Goal: Navigation & Orientation: Find specific page/section

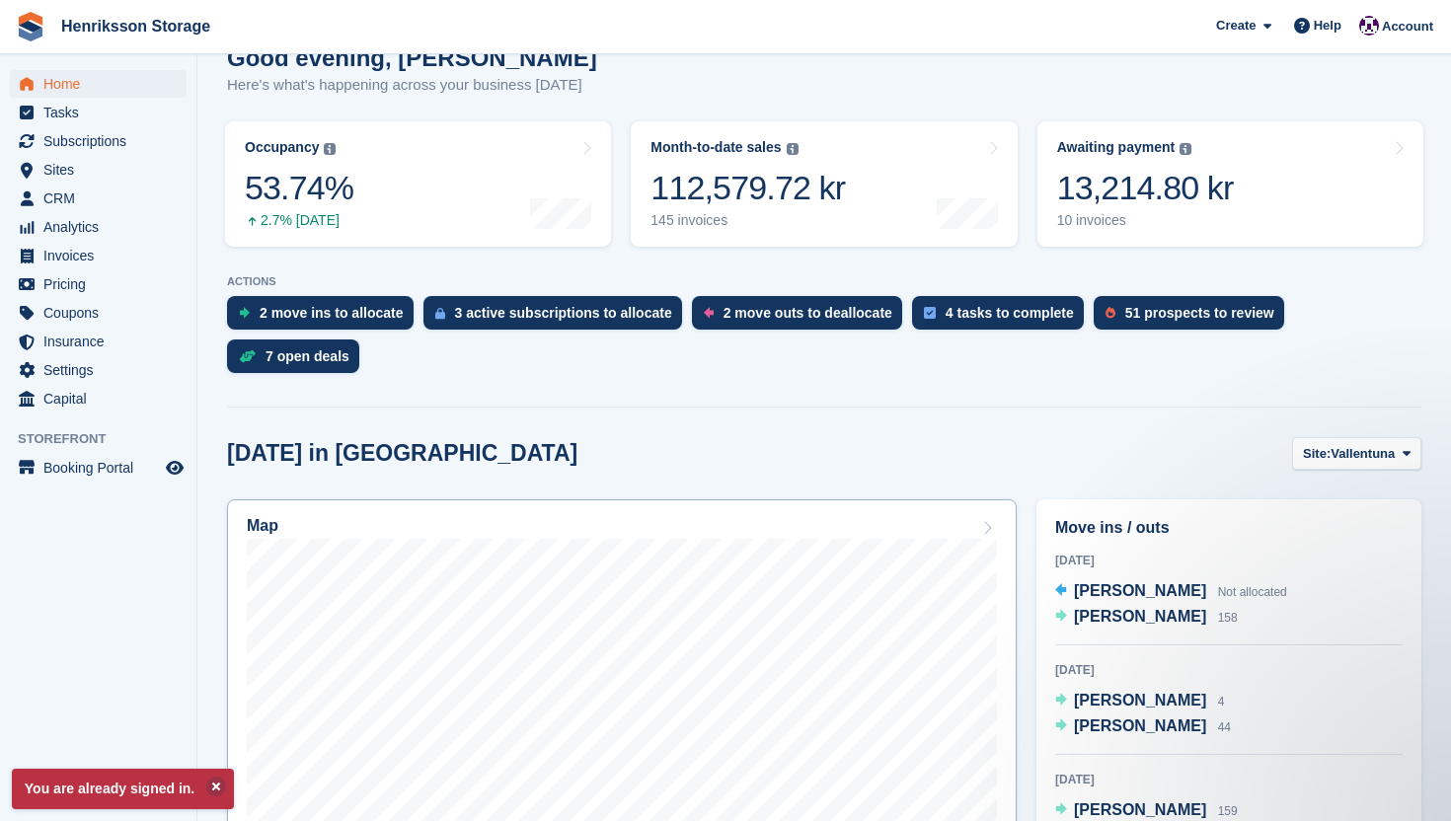
scroll to position [173, 0]
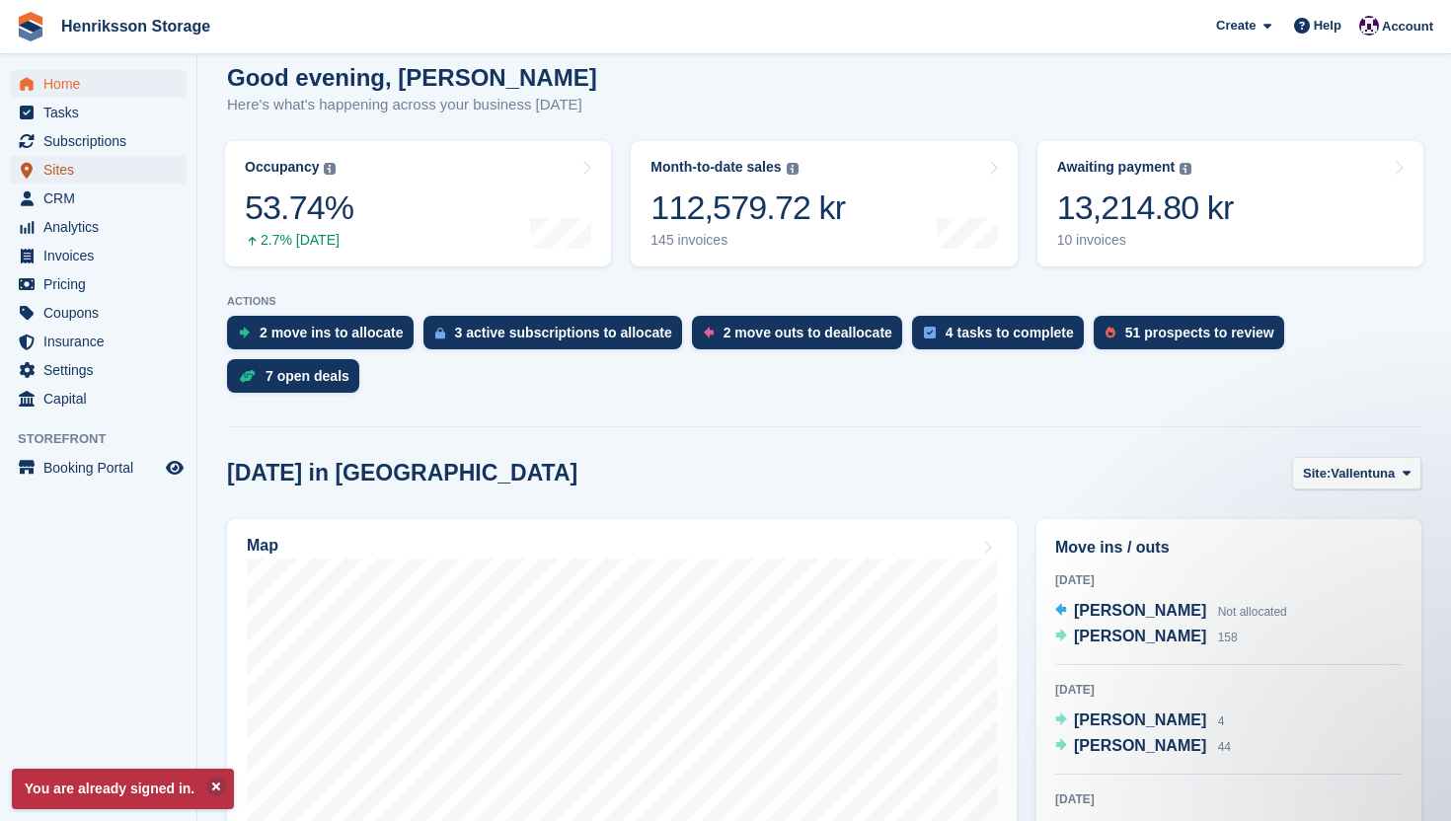
click at [71, 167] on span "Sites" at bounding box center [102, 170] width 118 height 28
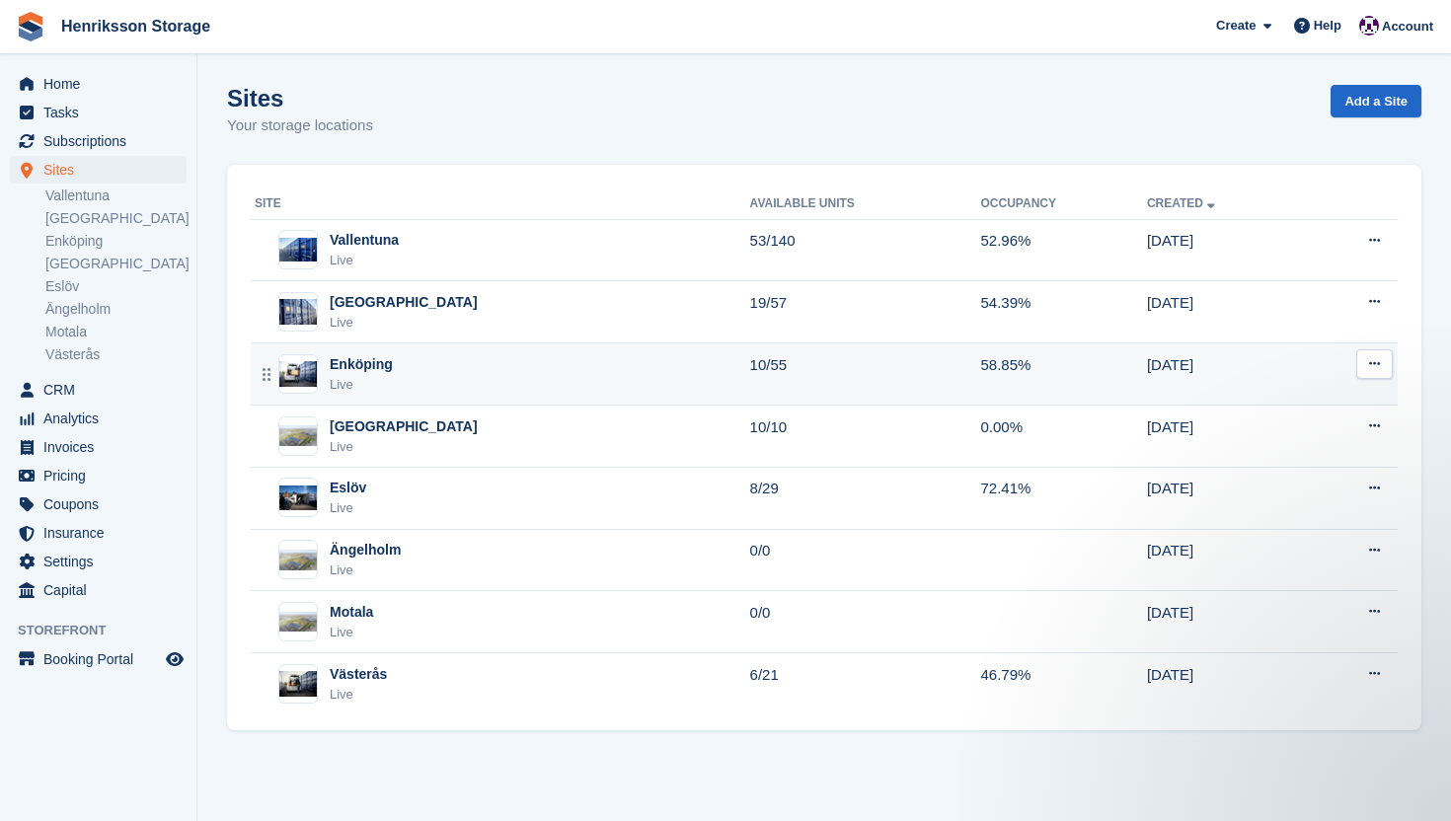
click at [378, 371] on div "Enköping" at bounding box center [361, 364] width 63 height 21
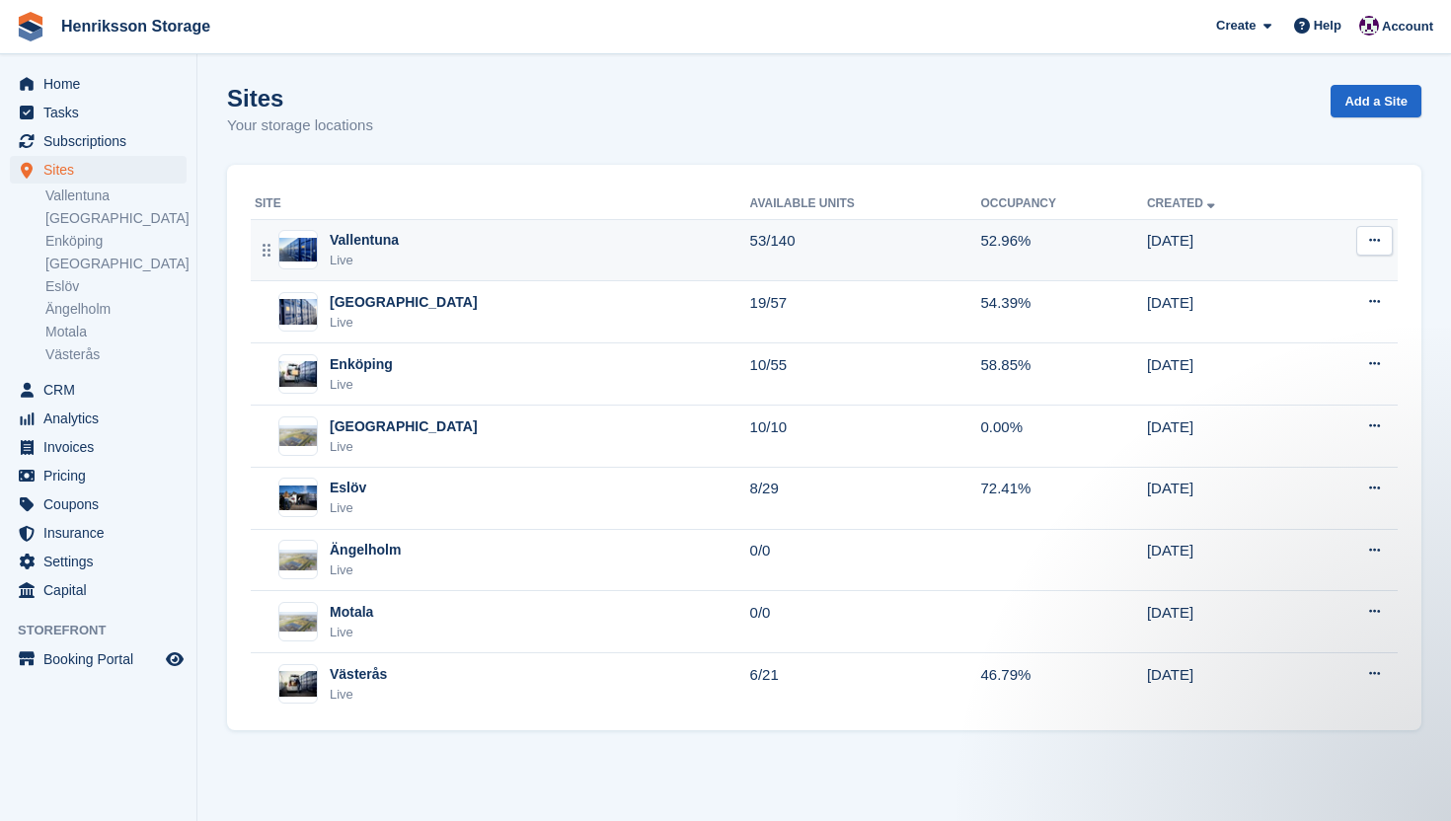
click at [370, 230] on div "Vallentuna" at bounding box center [364, 240] width 69 height 21
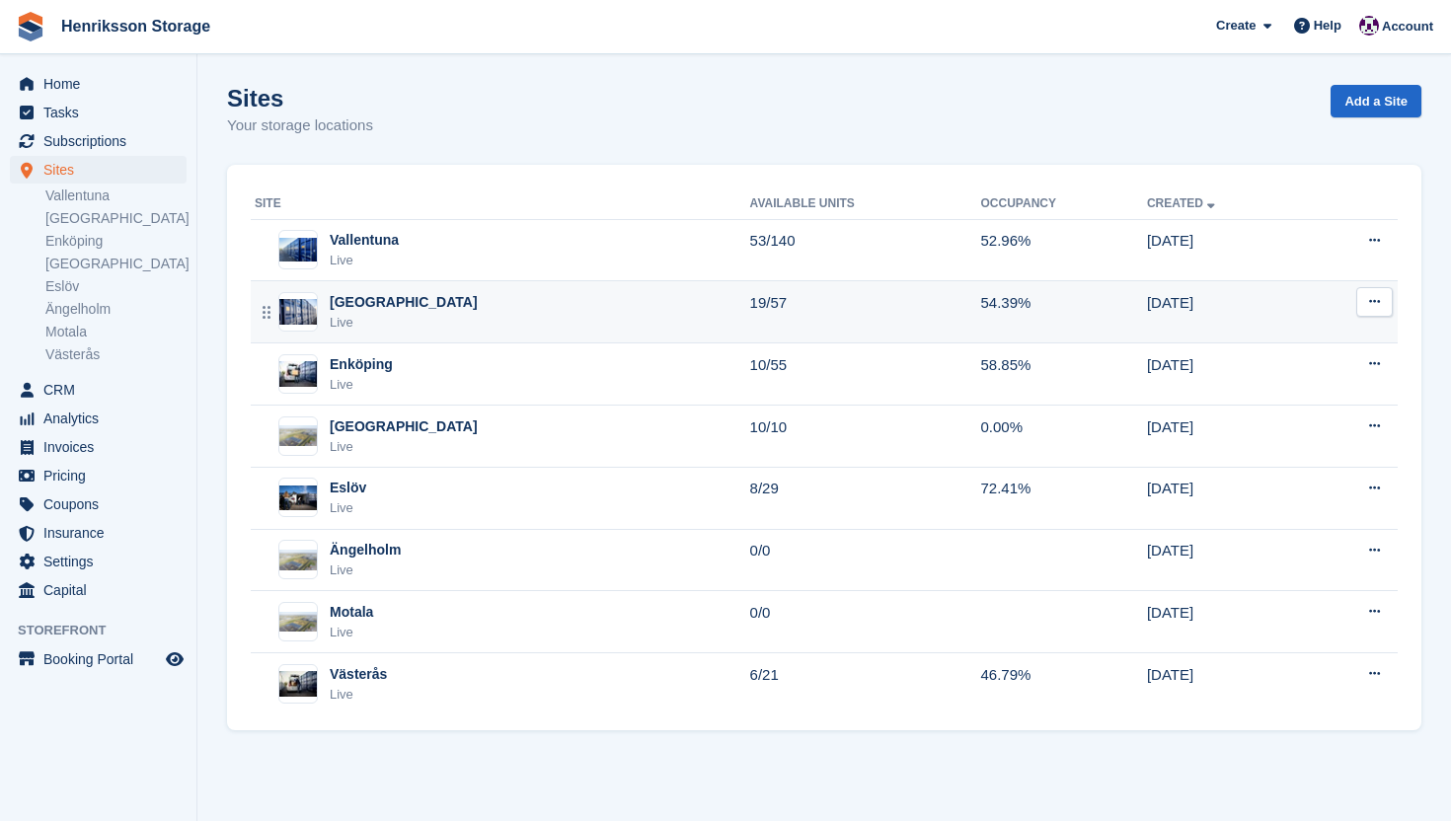
click at [443, 320] on div "Halmstad Live" at bounding box center [503, 312] width 496 height 40
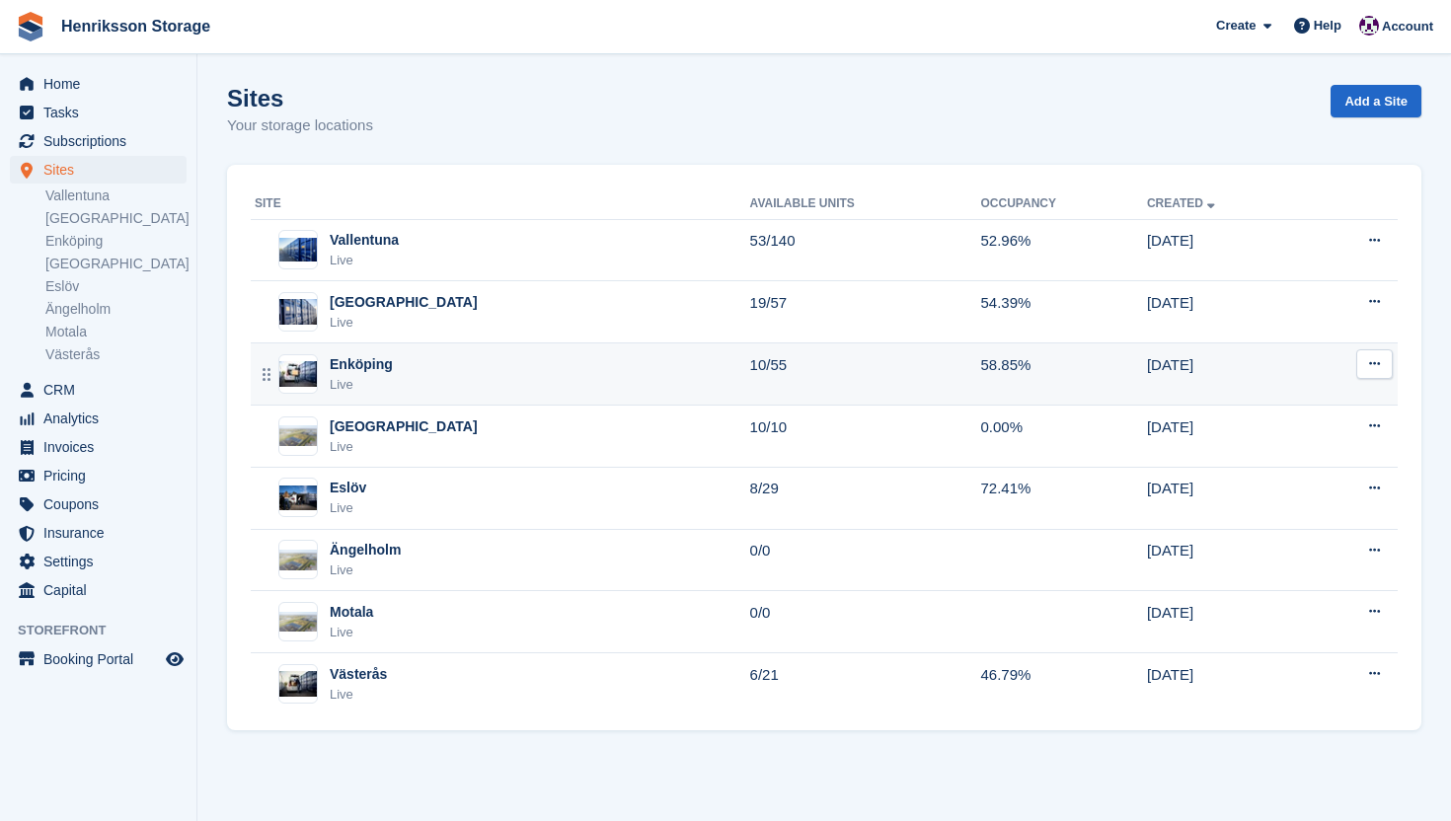
click at [426, 371] on div "Enköping Live" at bounding box center [503, 374] width 496 height 40
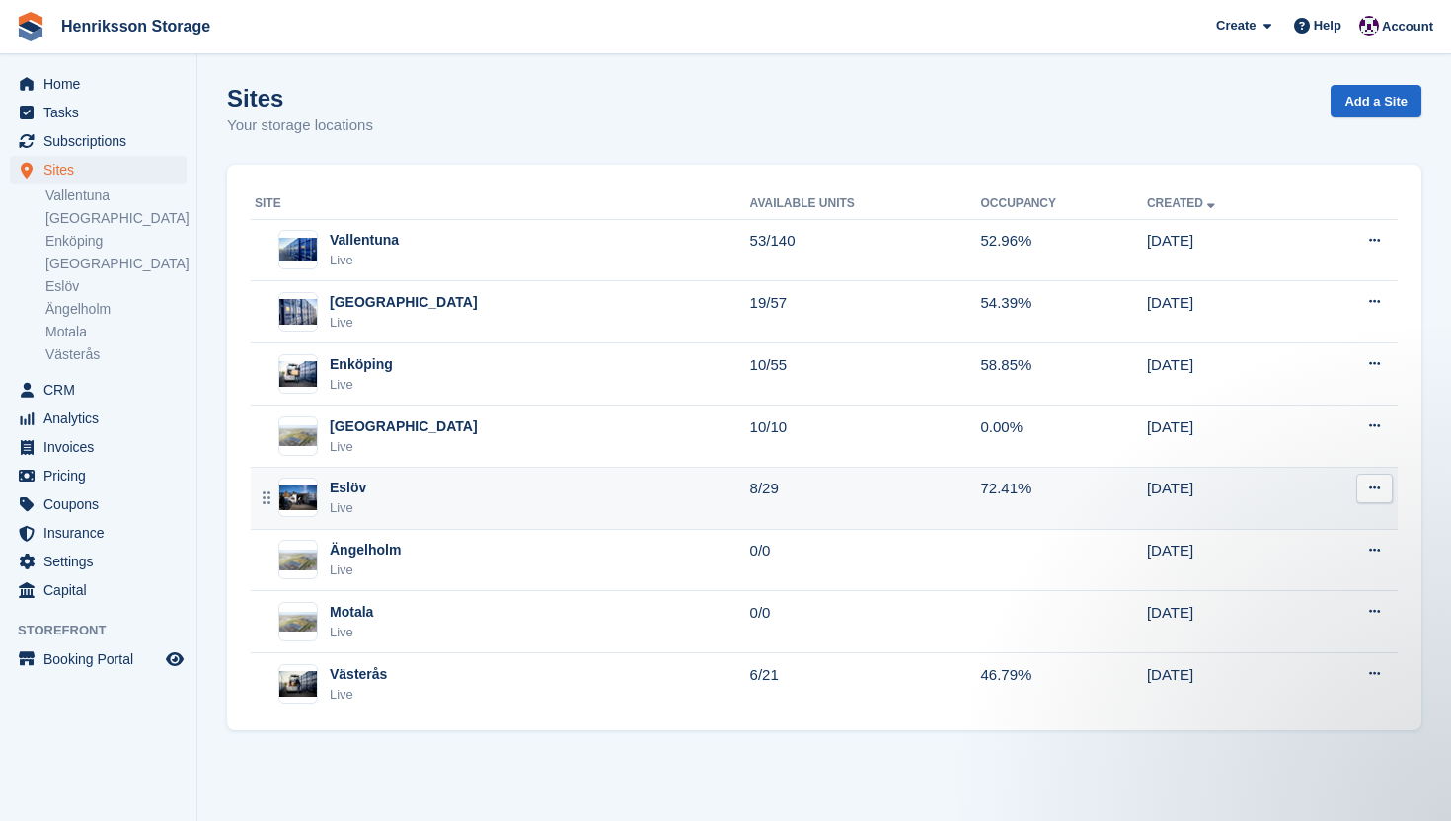
click at [423, 513] on div "Eslöv Live" at bounding box center [503, 498] width 496 height 40
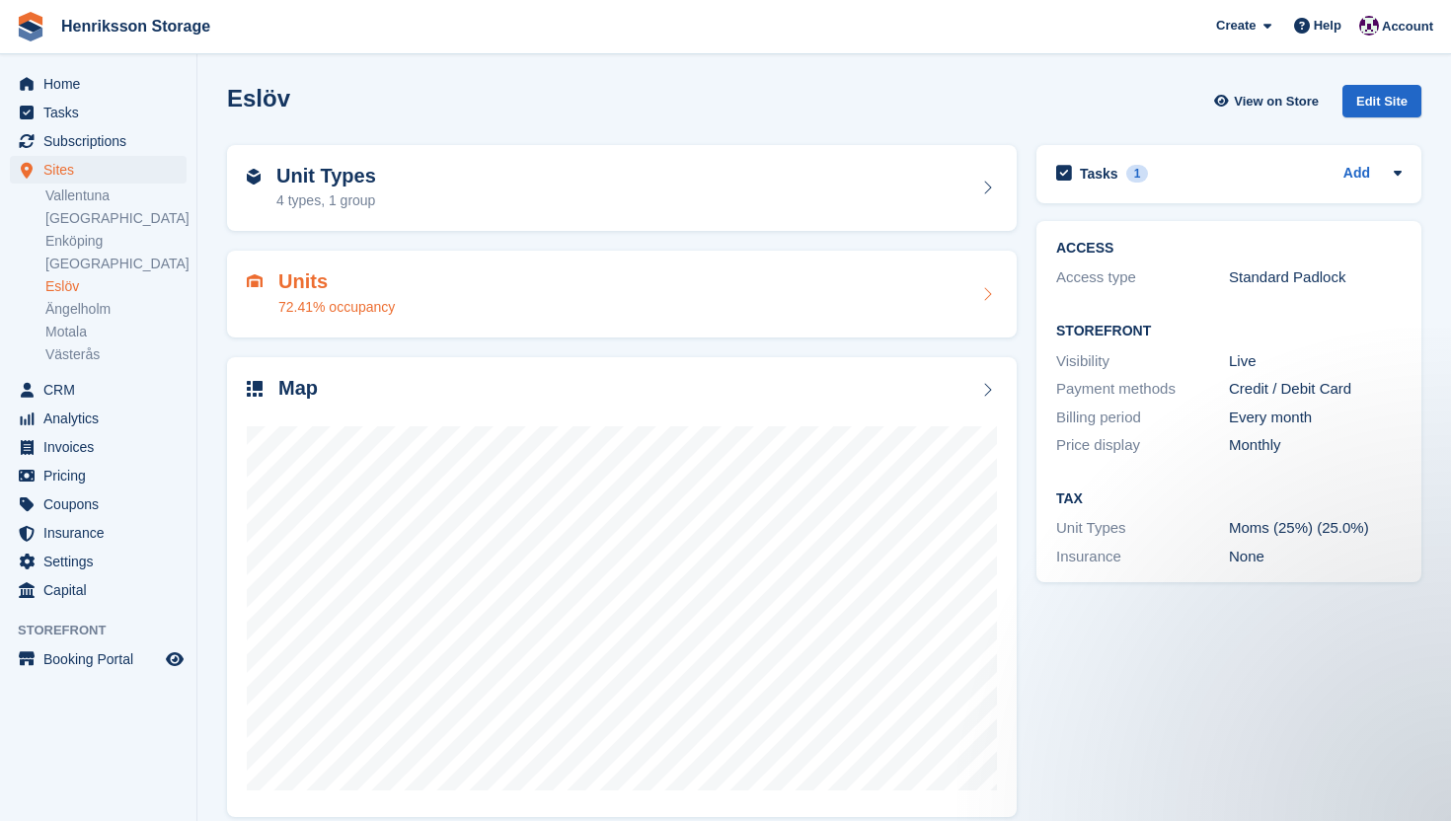
click at [517, 324] on div "Units 72.41% occupancy" at bounding box center [622, 294] width 790 height 87
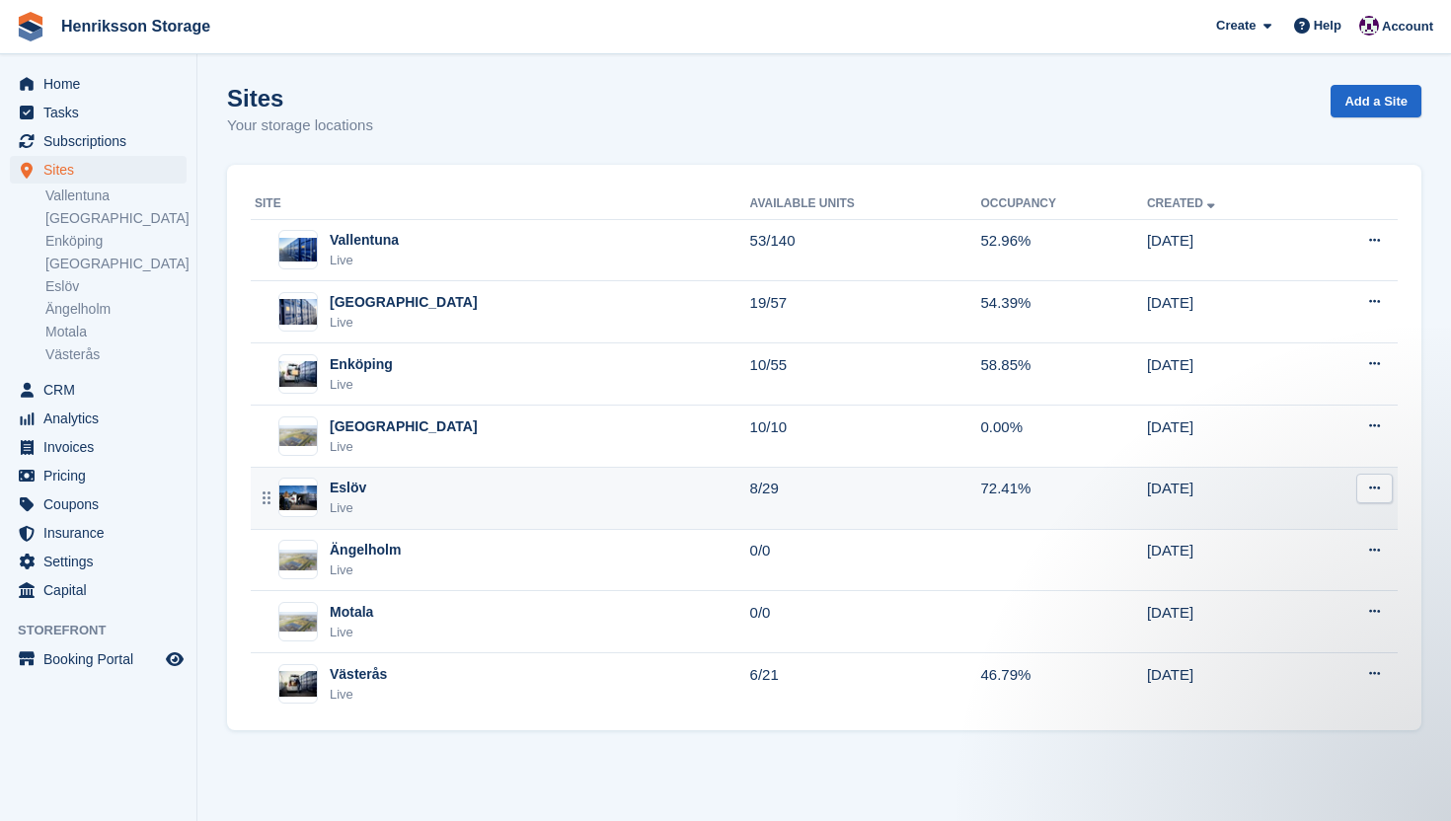
click at [440, 479] on div "Eslöv Live" at bounding box center [503, 498] width 496 height 40
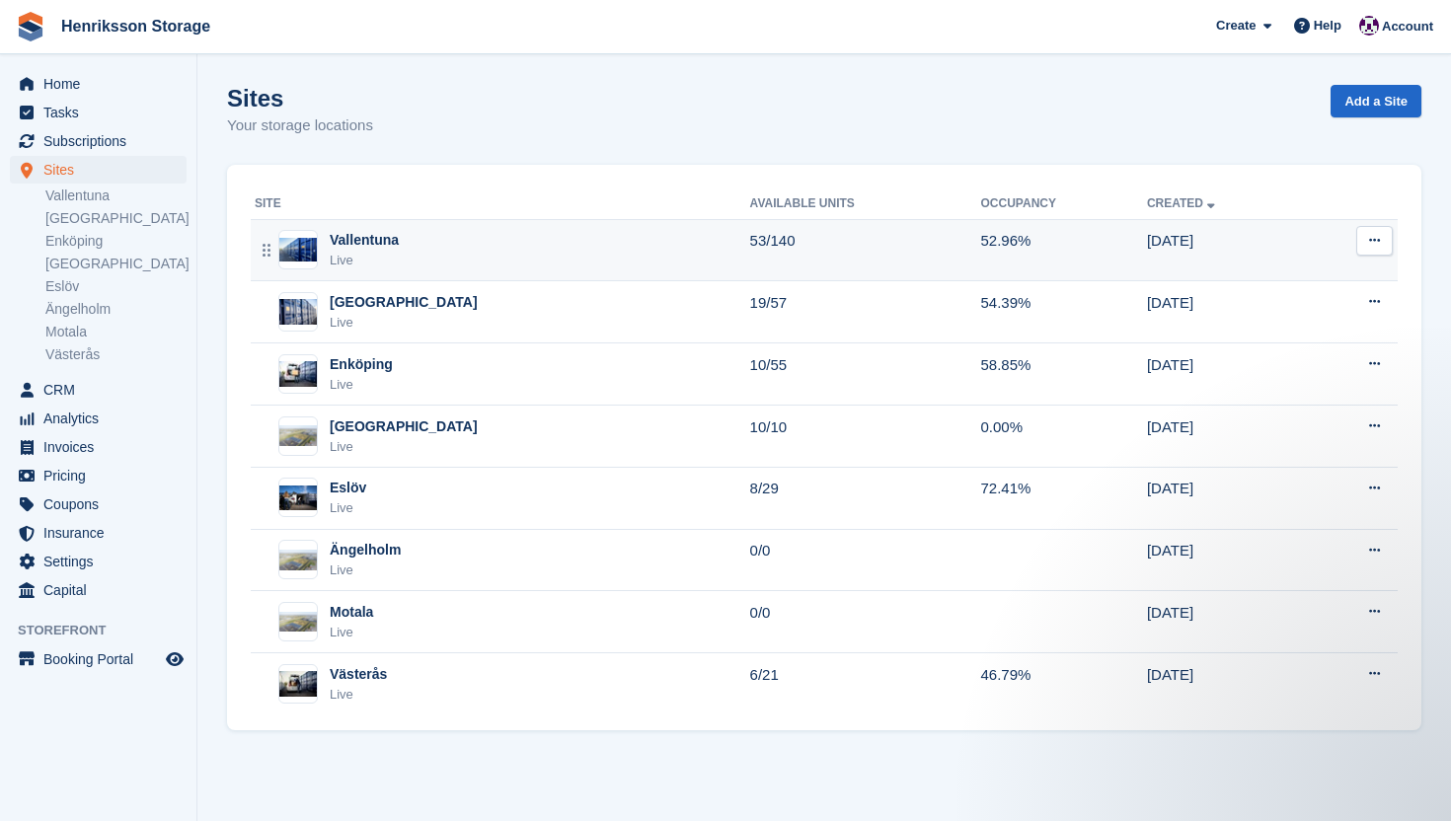
click at [471, 249] on div "Vallentuna Live" at bounding box center [503, 250] width 496 height 40
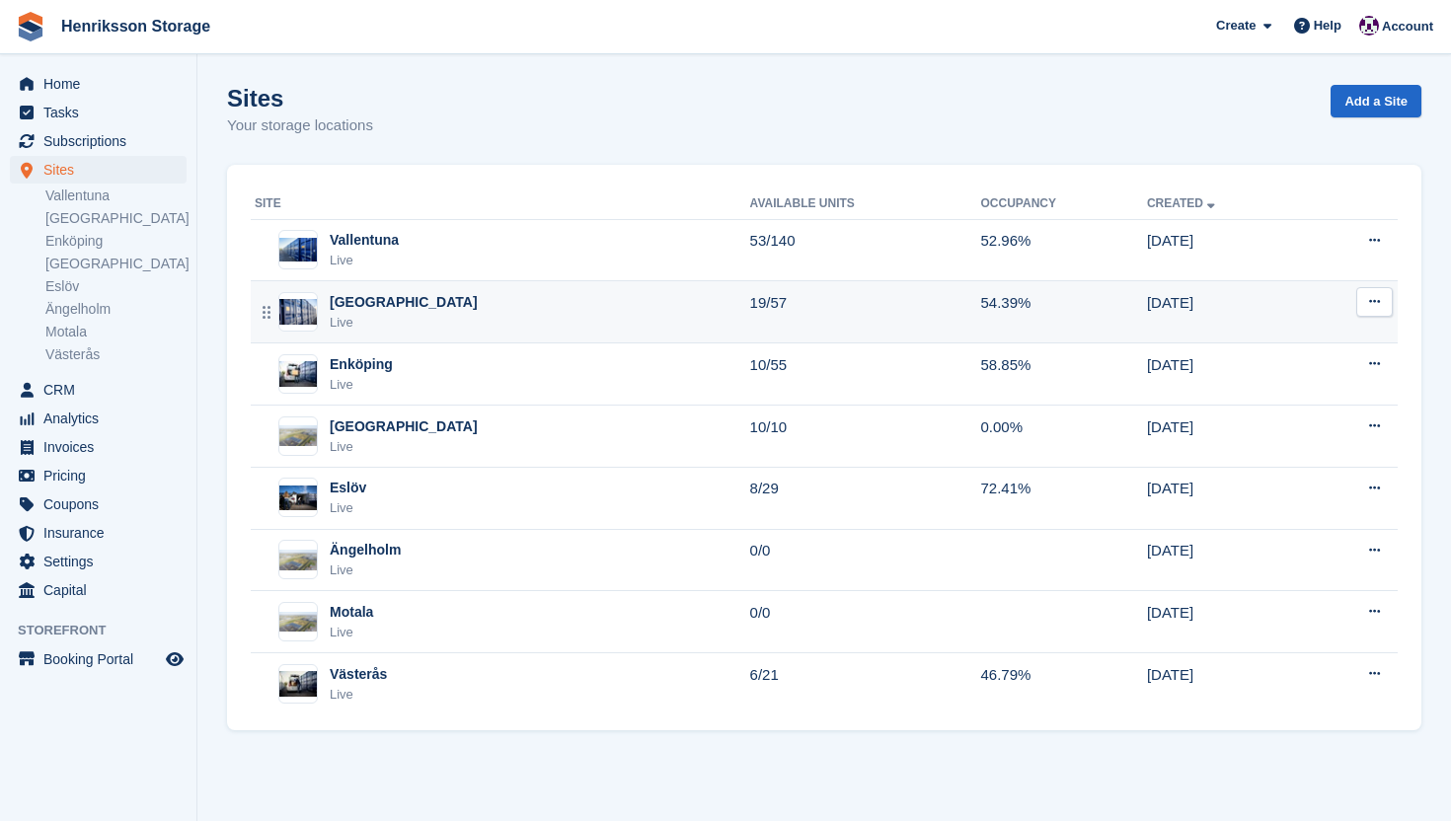
click at [425, 293] on div "Halmstad Live" at bounding box center [503, 312] width 496 height 40
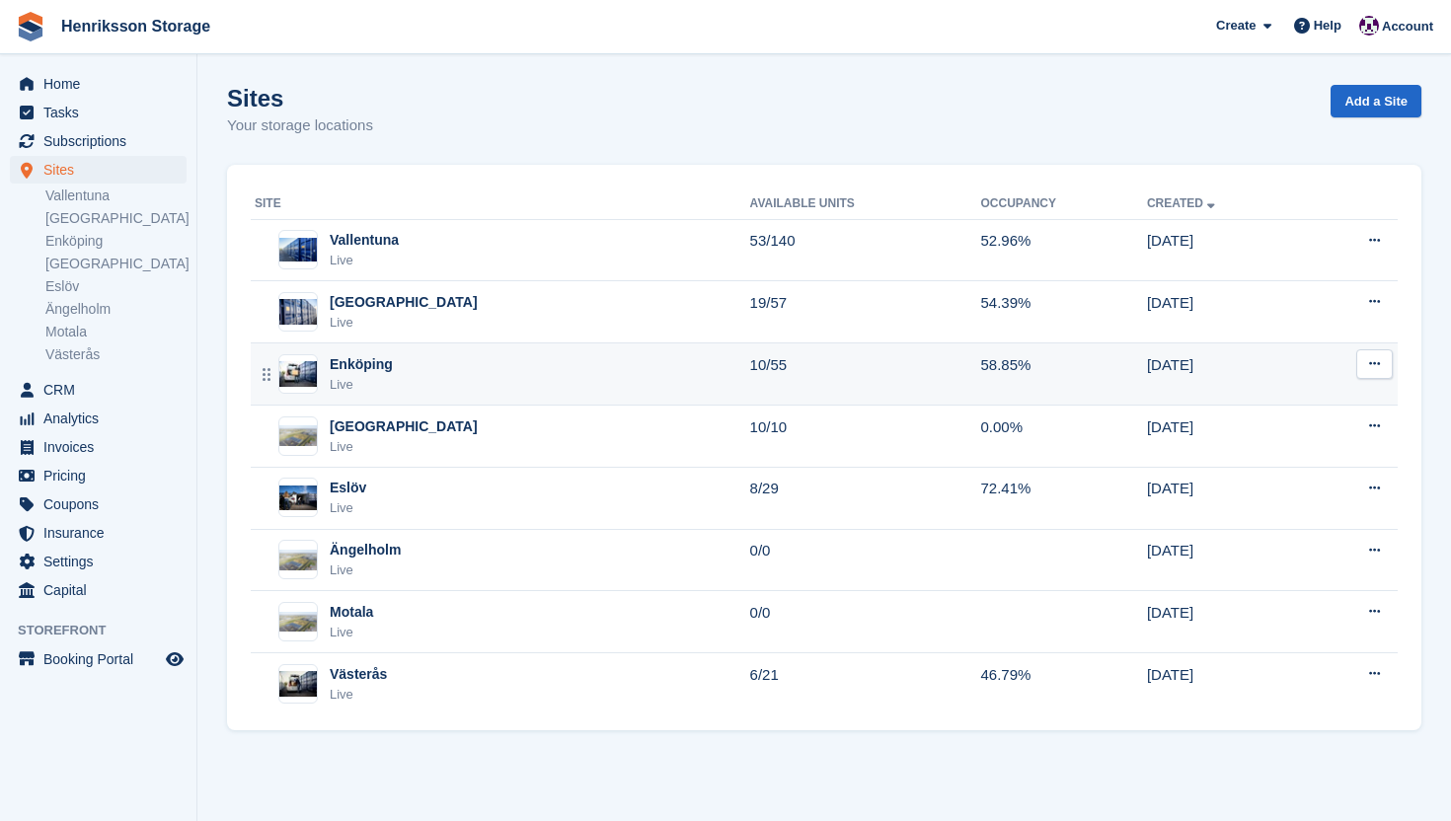
click at [455, 379] on div "Enköping Live" at bounding box center [503, 374] width 496 height 40
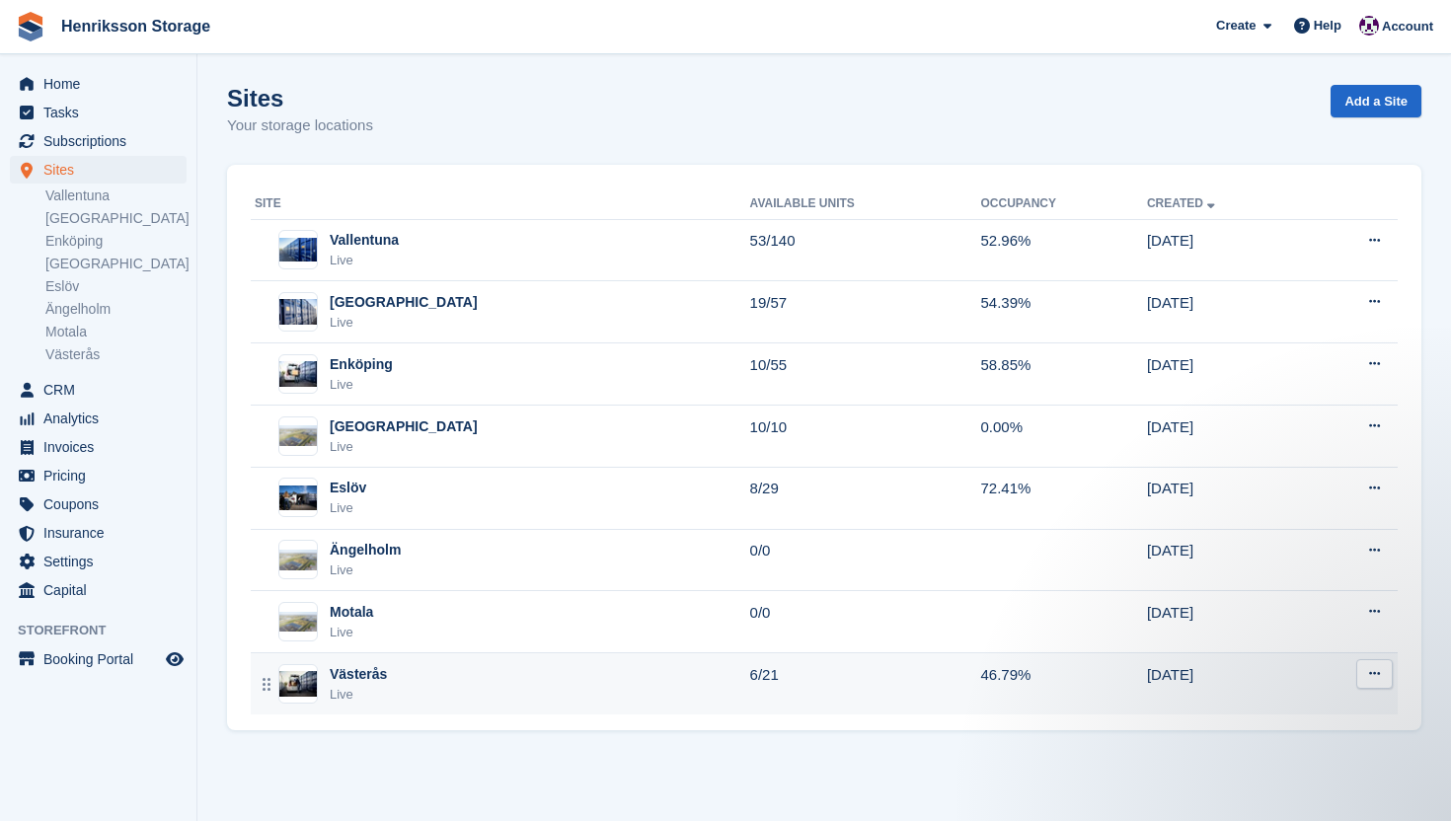
click at [472, 689] on div "Västerås Live" at bounding box center [503, 684] width 496 height 40
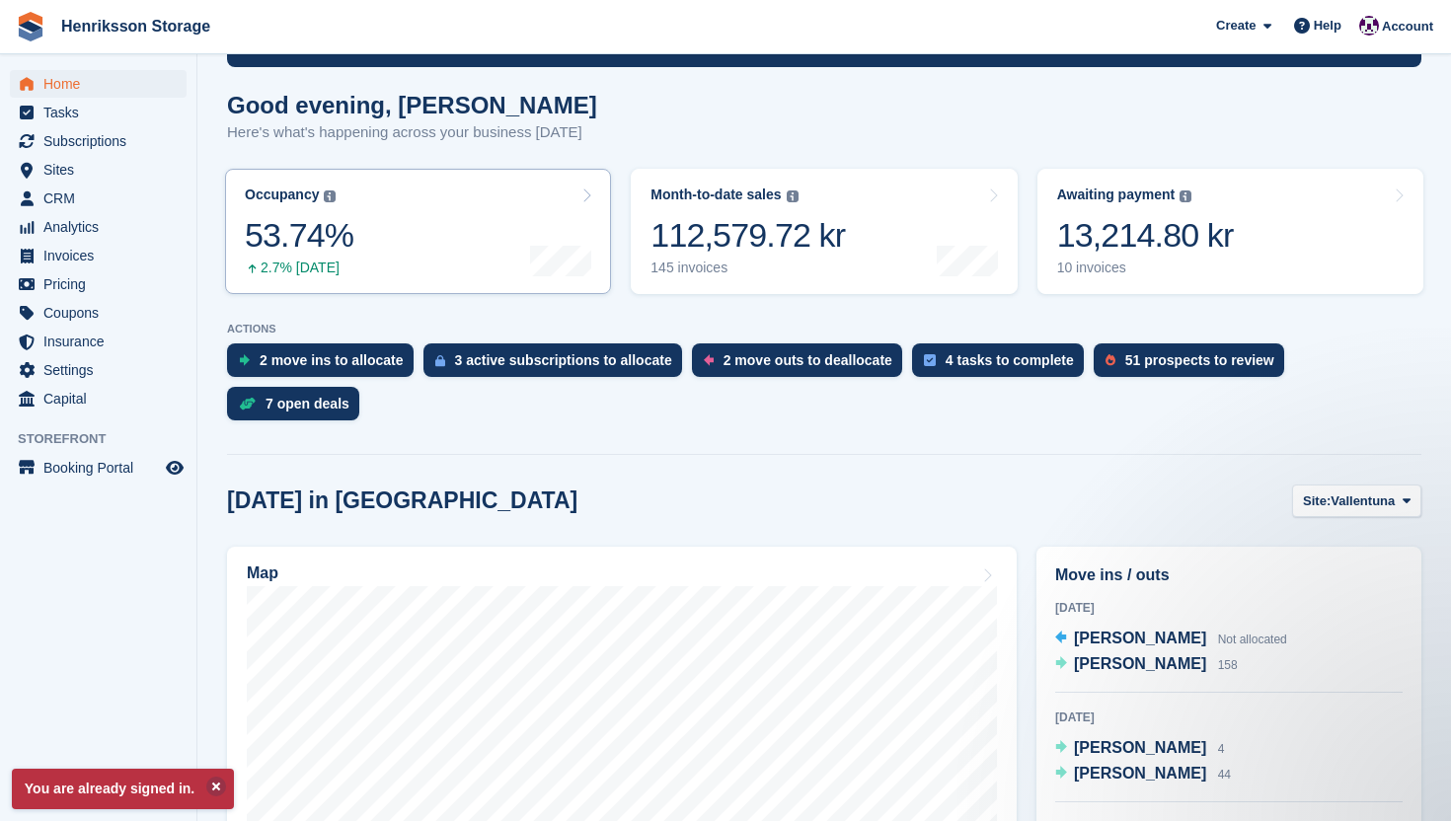
scroll to position [117, 0]
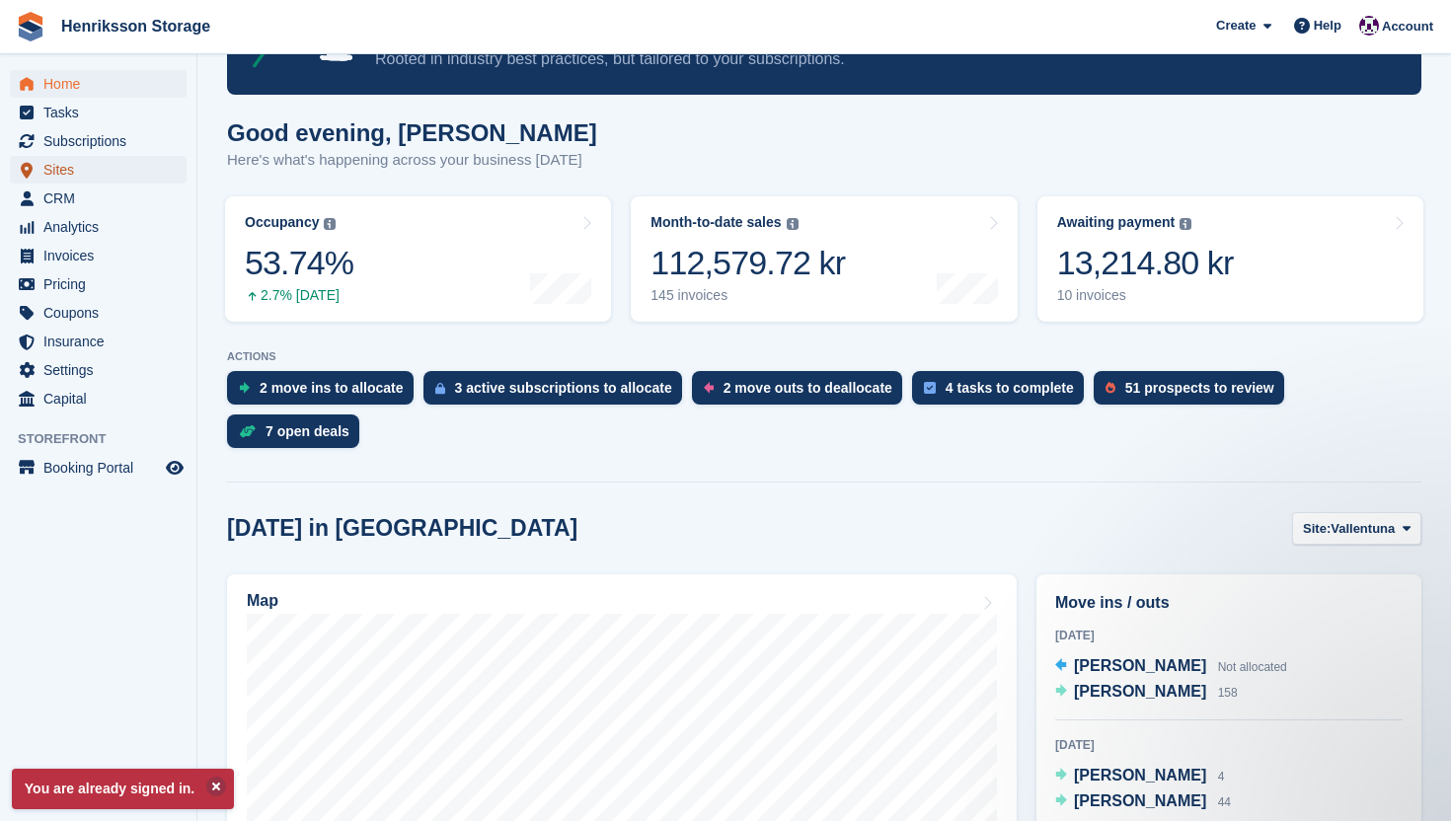
click at [78, 183] on span "Sites" at bounding box center [102, 170] width 118 height 28
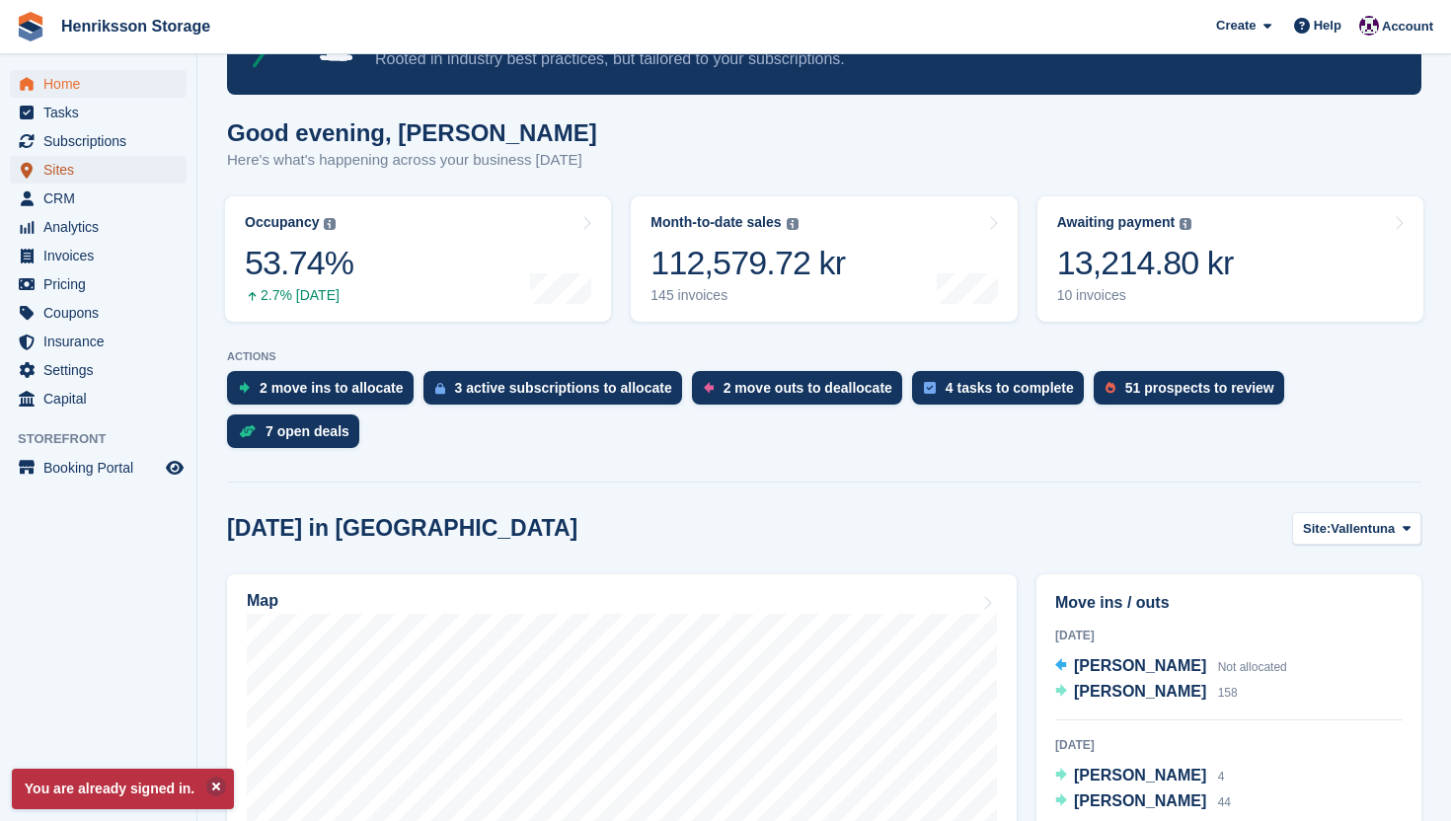
click at [78, 183] on span "Sites" at bounding box center [102, 170] width 118 height 28
click at [78, 182] on span "Sites" at bounding box center [102, 170] width 118 height 28
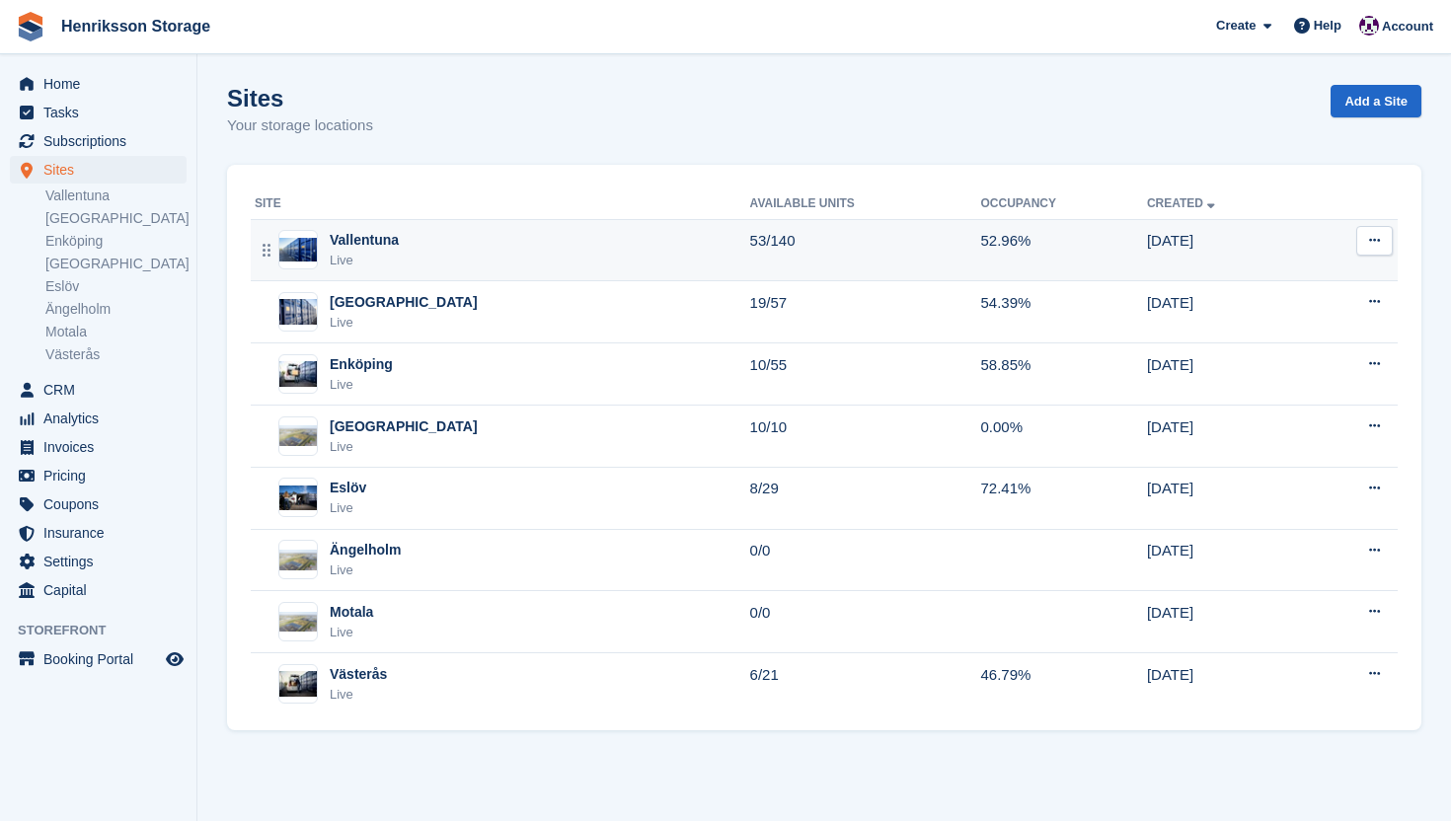
click at [408, 241] on div "Vallentuna Live" at bounding box center [503, 250] width 496 height 40
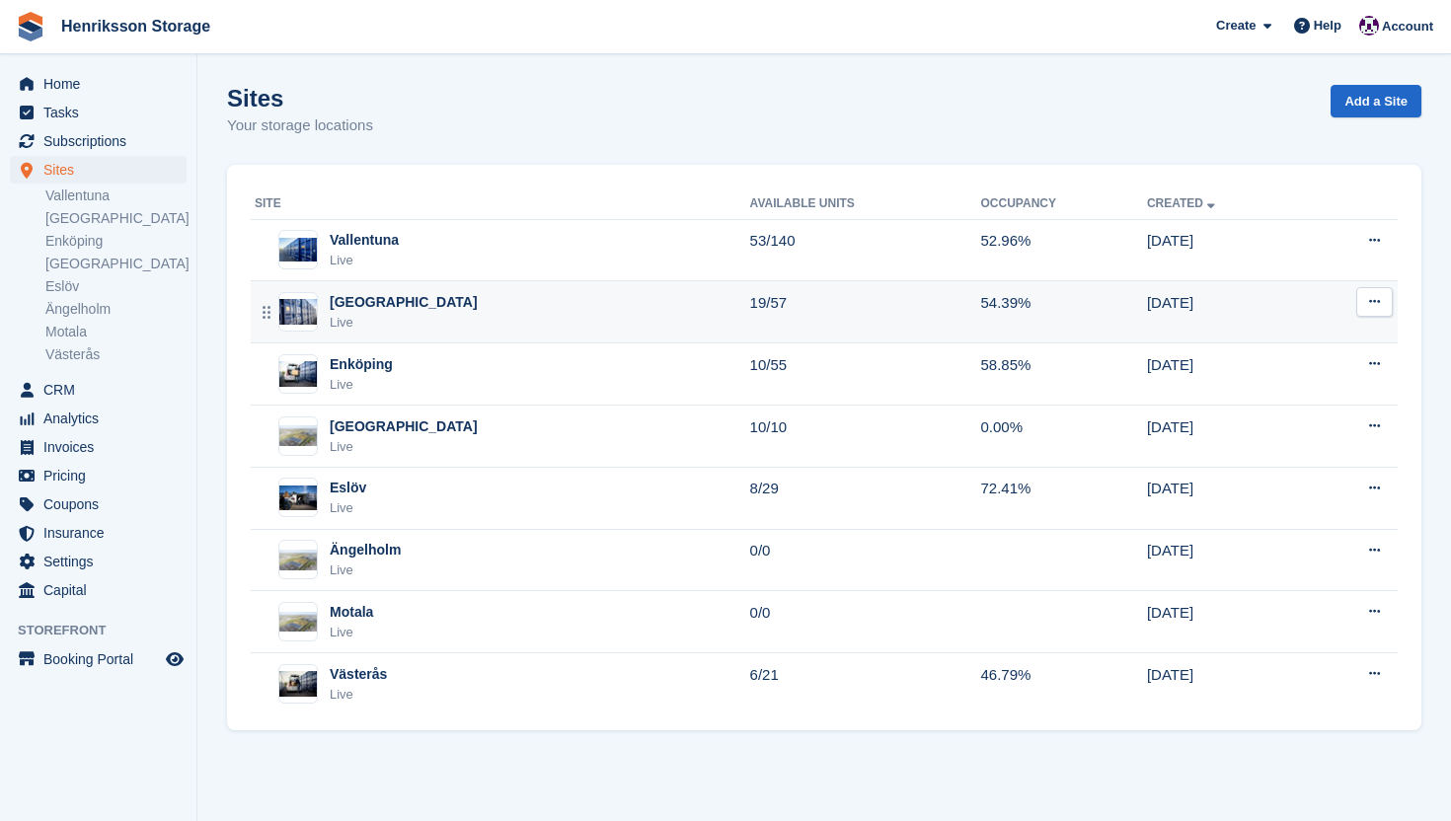
click at [434, 313] on div "Halmstad Live" at bounding box center [503, 312] width 496 height 40
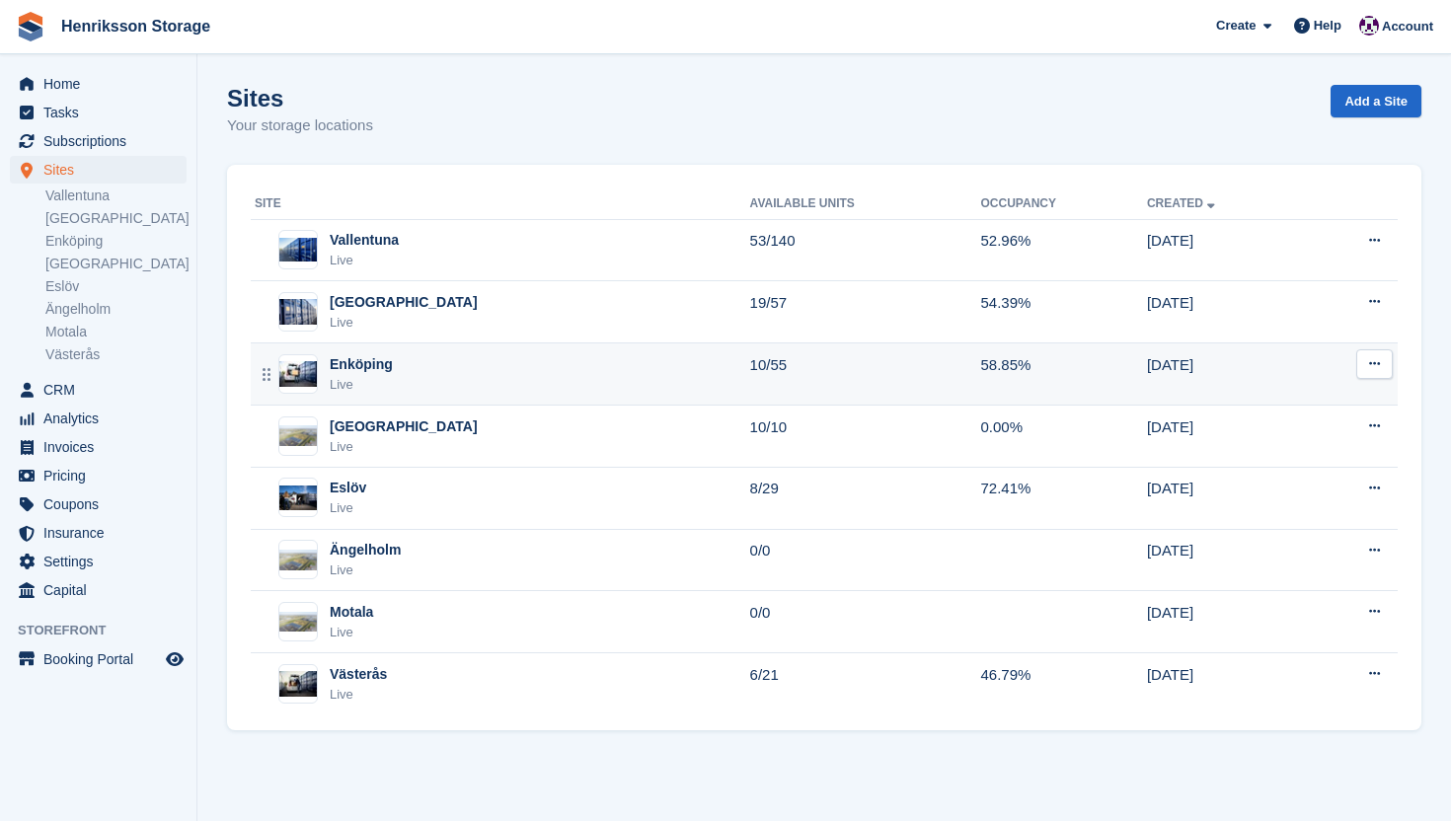
click at [492, 383] on div "Enköping Live" at bounding box center [503, 374] width 496 height 40
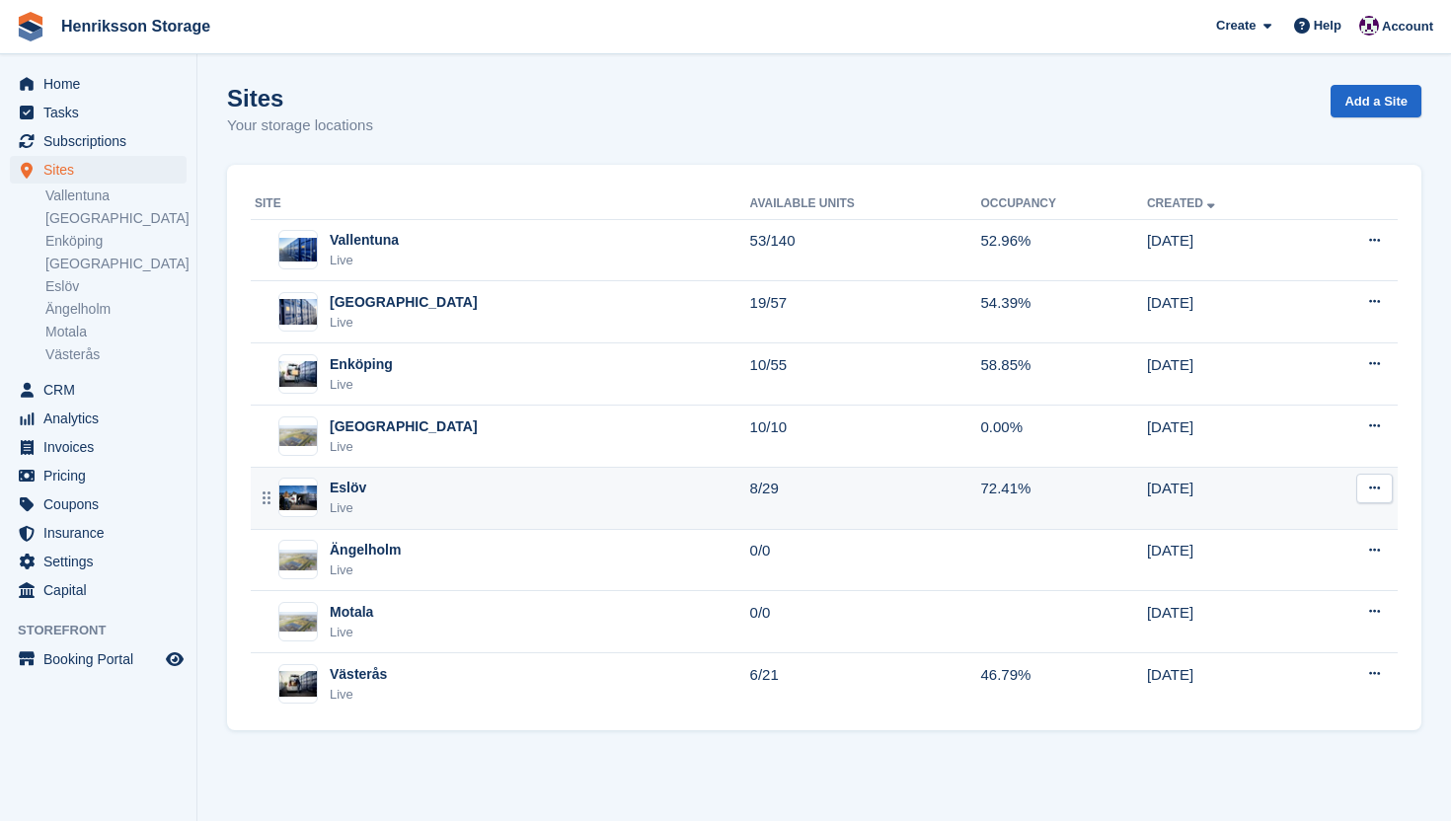
click at [482, 513] on div "Eslöv Live" at bounding box center [503, 498] width 496 height 40
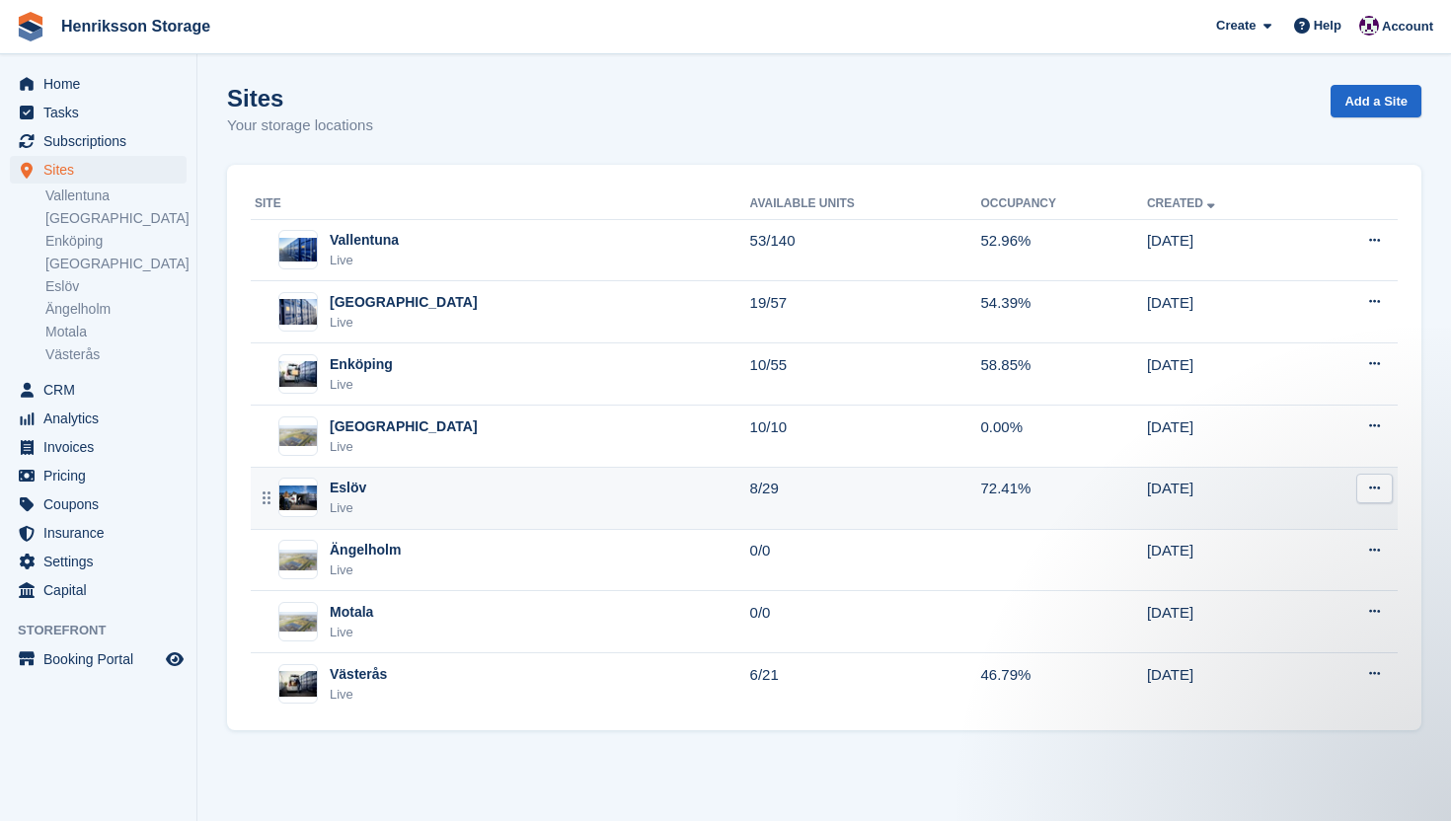
click at [454, 503] on div "Eslöv Live" at bounding box center [503, 498] width 496 height 40
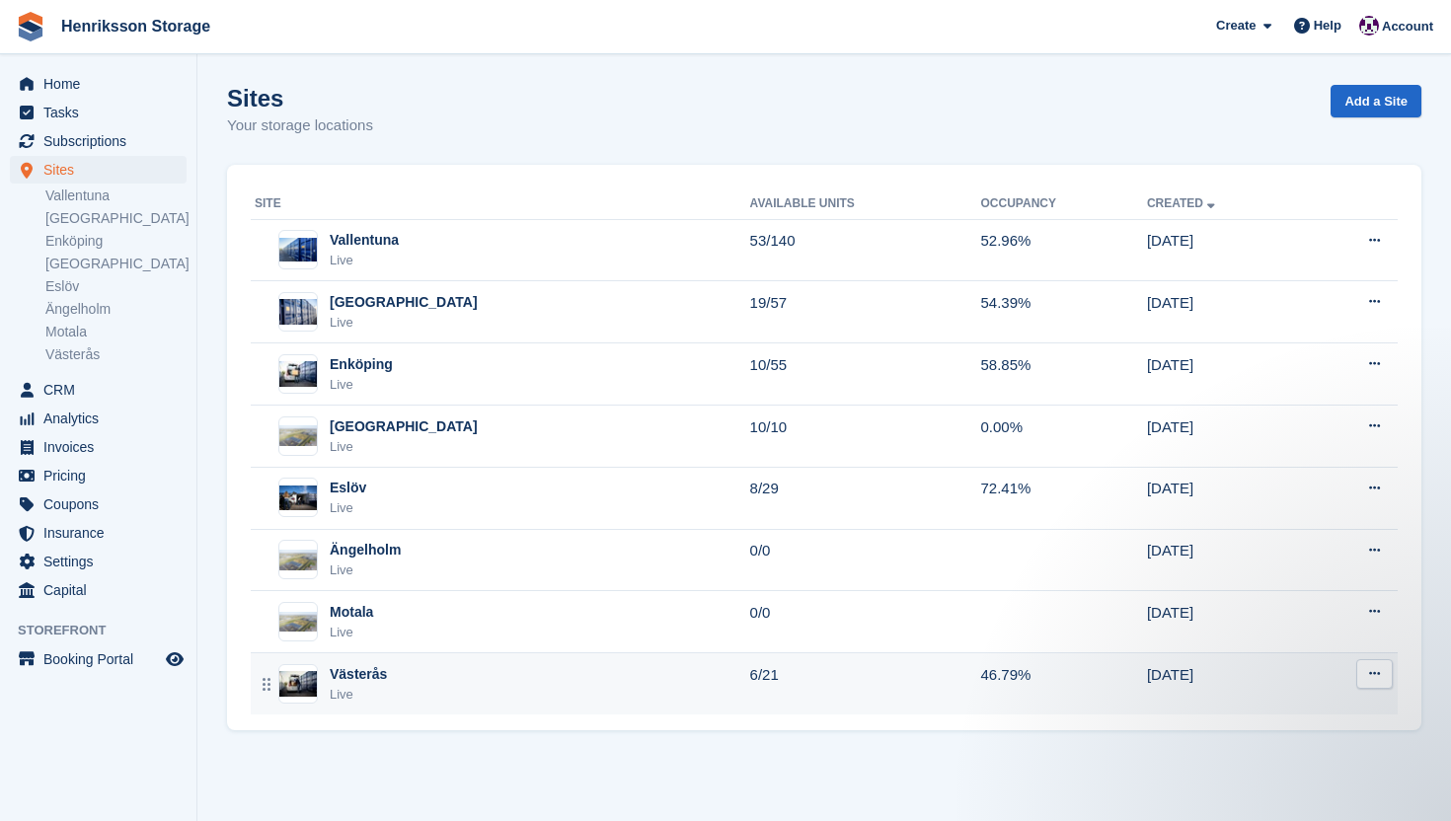
click at [444, 685] on div "Västerås Live" at bounding box center [503, 684] width 496 height 40
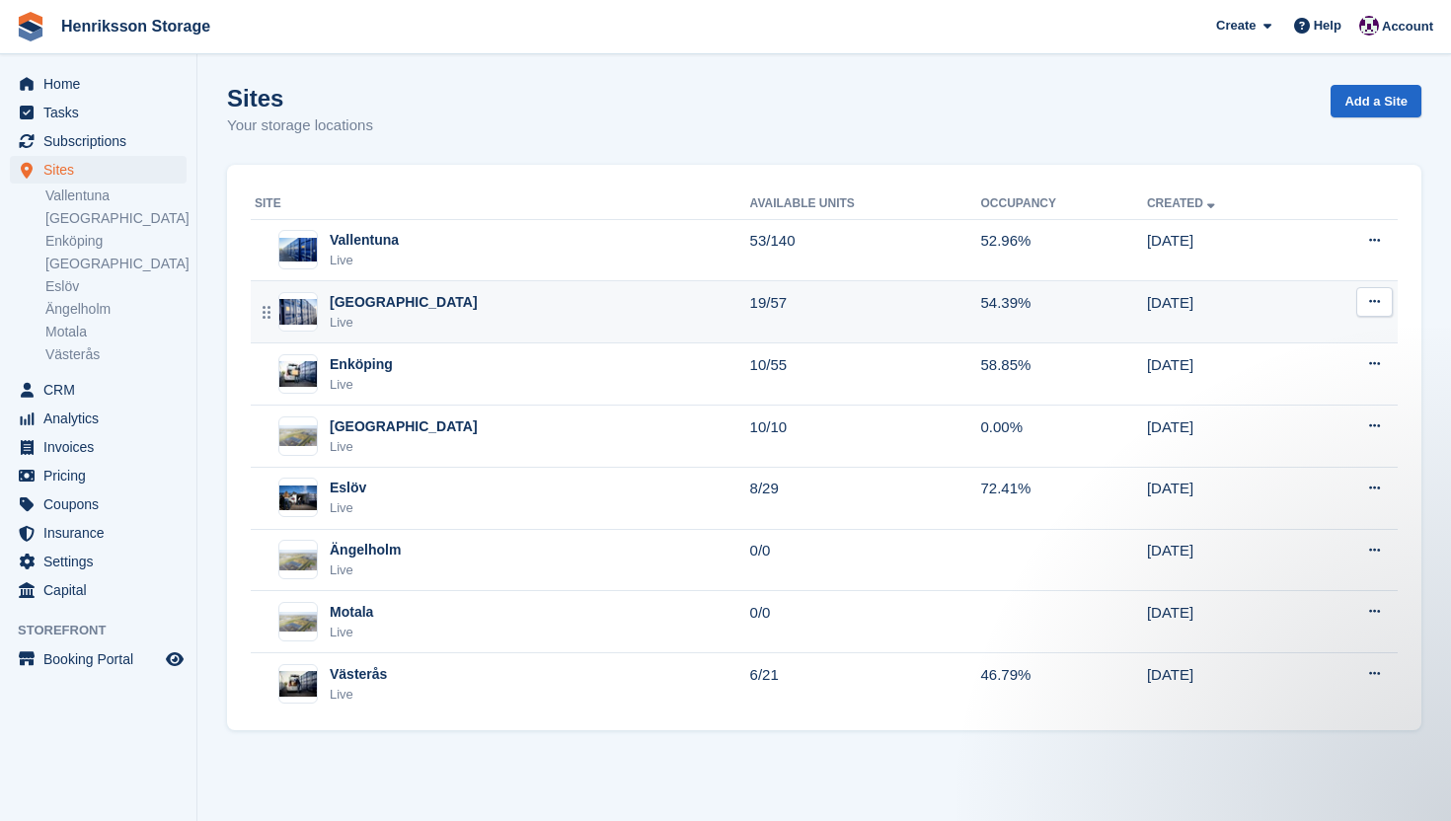
click at [377, 304] on div "[GEOGRAPHIC_DATA]" at bounding box center [404, 302] width 148 height 21
